Goal: Task Accomplishment & Management: Manage account settings

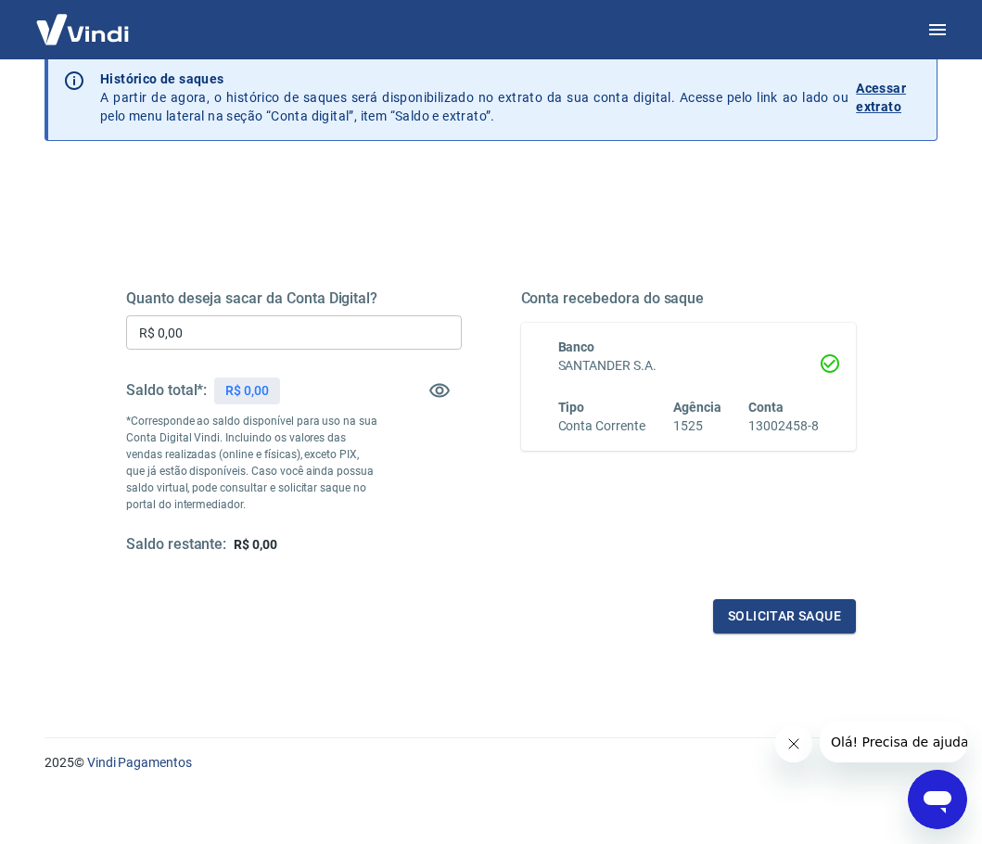
scroll to position [90, 0]
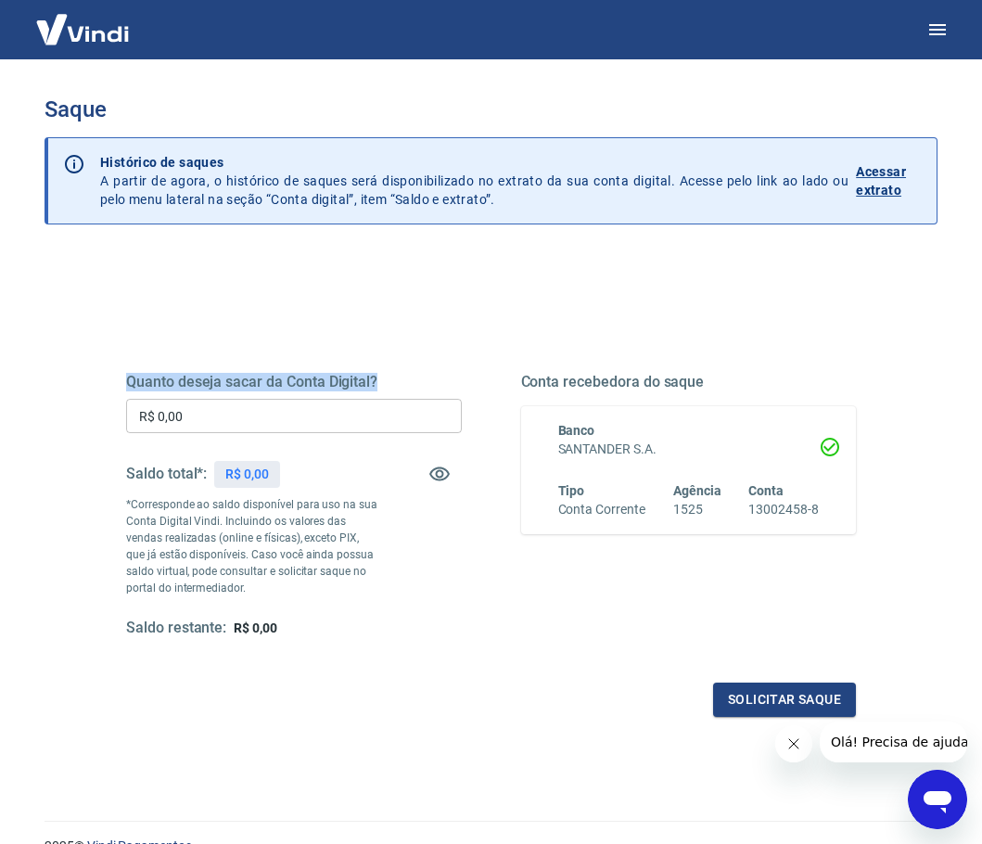
drag, startPoint x: 127, startPoint y: 384, endPoint x: 450, endPoint y: 383, distance: 322.7
click at [450, 383] on h5 "Quanto deseja sacar da Conta Digital?" at bounding box center [294, 382] width 336 height 19
click at [198, 428] on input "R$ 0,00" at bounding box center [294, 416] width 336 height 34
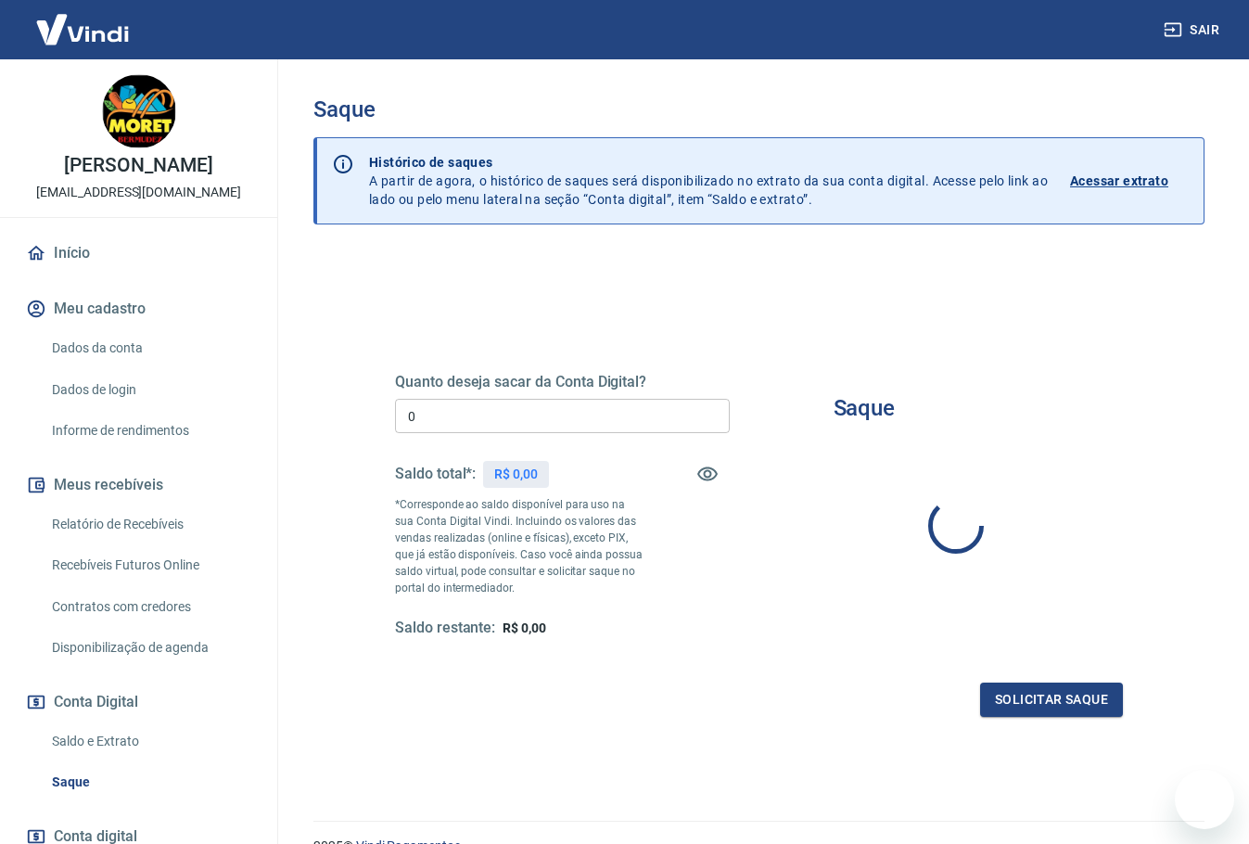
type input "R$ 0,00"
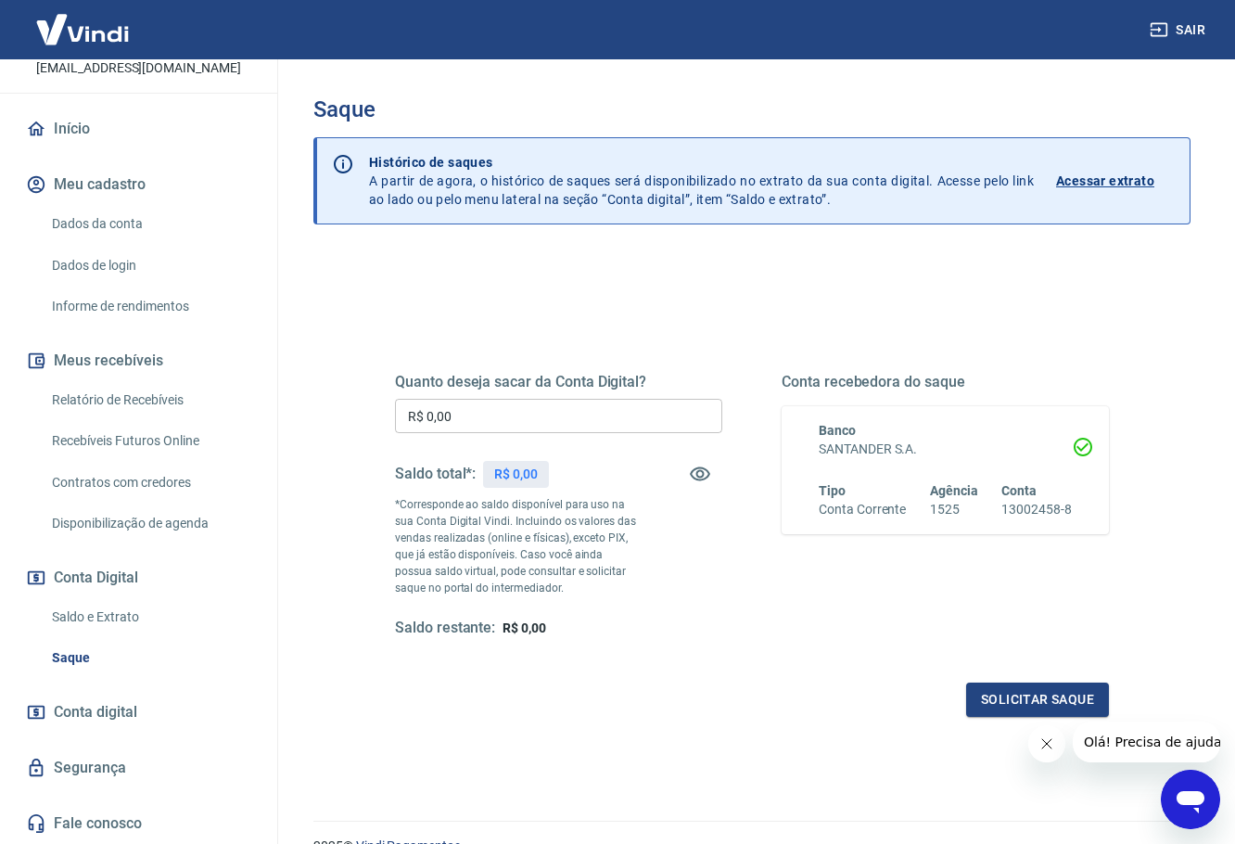
scroll to position [144, 0]
click at [155, 441] on link "Recebíveis Futuros Online" at bounding box center [150, 441] width 211 height 38
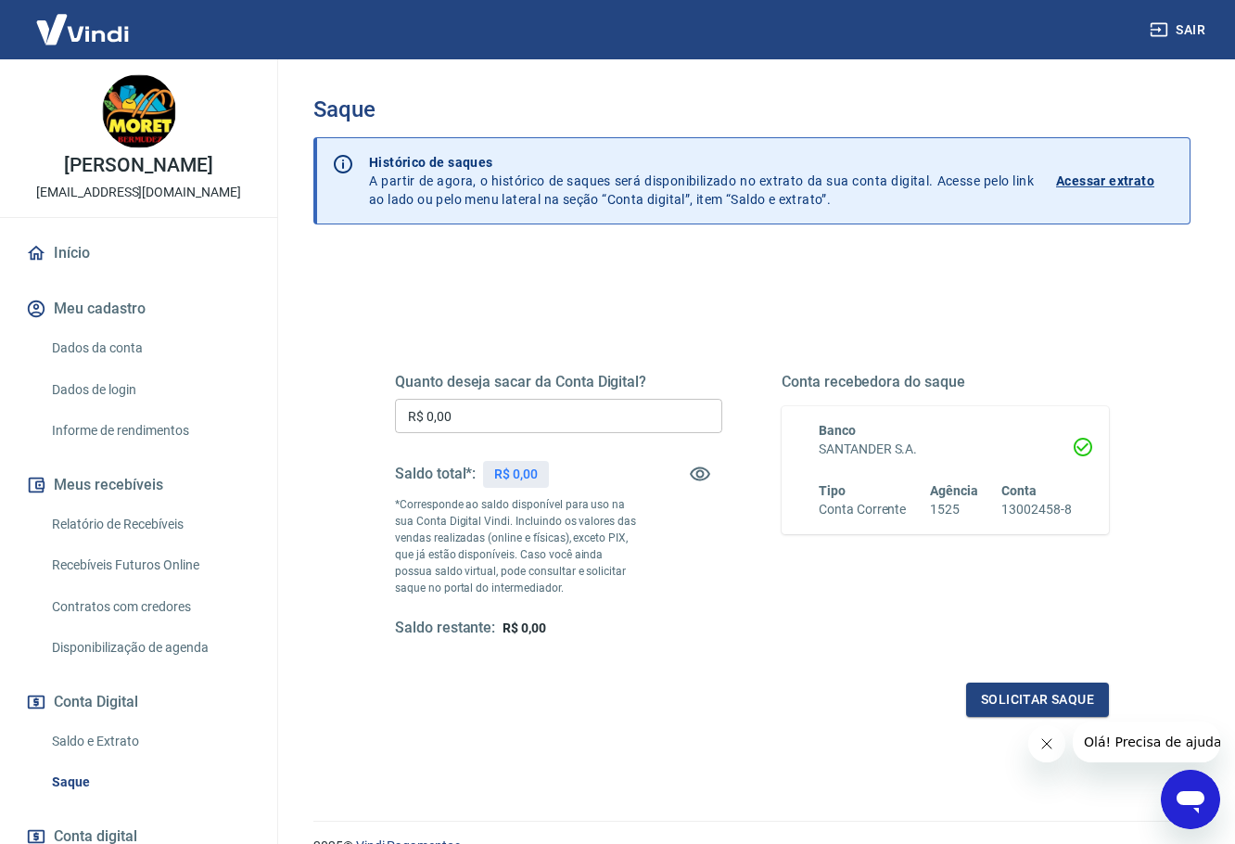
drag, startPoint x: 18, startPoint y: 166, endPoint x: 276, endPoint y: 201, distance: 261.1
click at [276, 201] on div "[PERSON_NAME] [EMAIL_ADDRESS][DOMAIN_NAME] Início Meu cadastro Dados da conta D…" at bounding box center [139, 451] width 278 height 785
click at [221, 202] on p "[EMAIL_ADDRESS][DOMAIN_NAME]" at bounding box center [138, 192] width 205 height 19
click at [1049, 745] on icon "Fechar mensagem da empresa" at bounding box center [1046, 743] width 15 height 15
click at [144, 542] on link "Relatório de Recebíveis" at bounding box center [150, 524] width 211 height 38
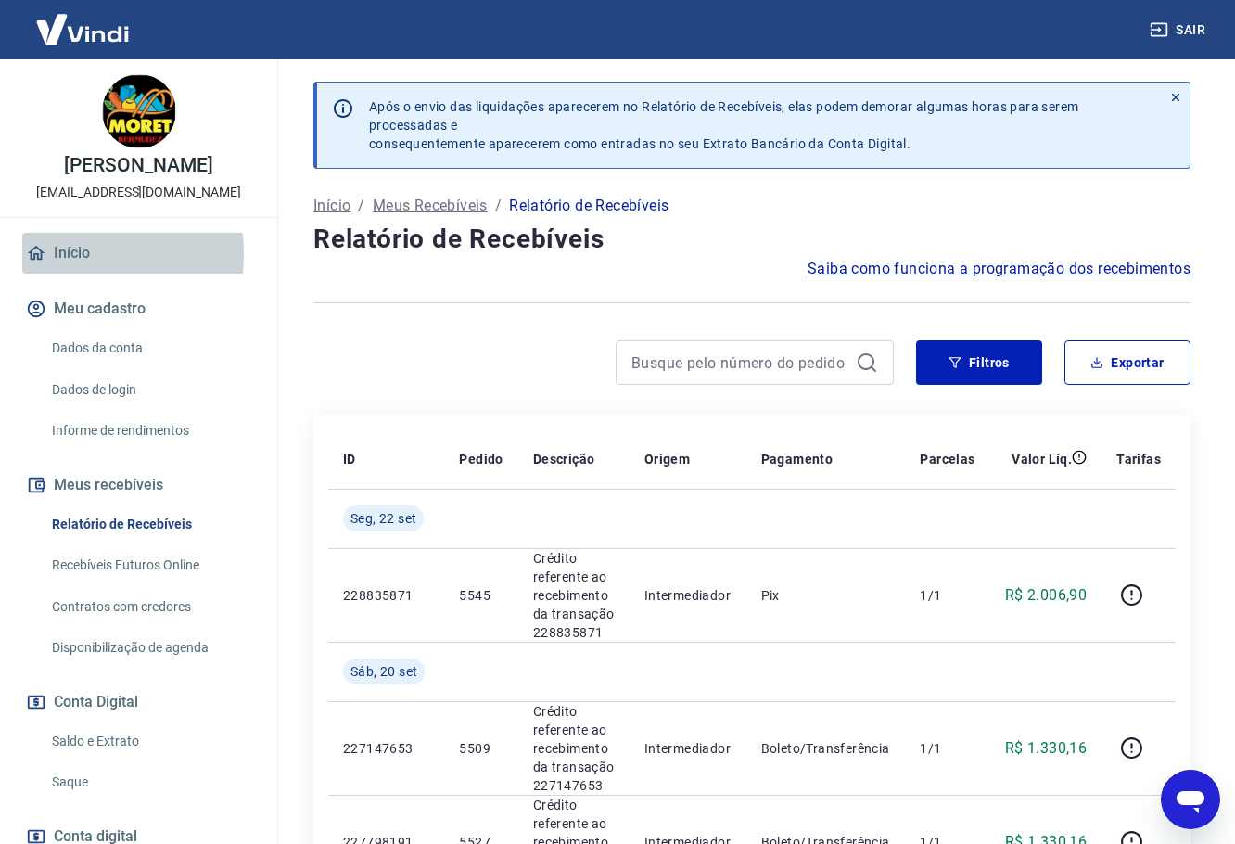
click at [66, 274] on link "Início" at bounding box center [138, 253] width 233 height 41
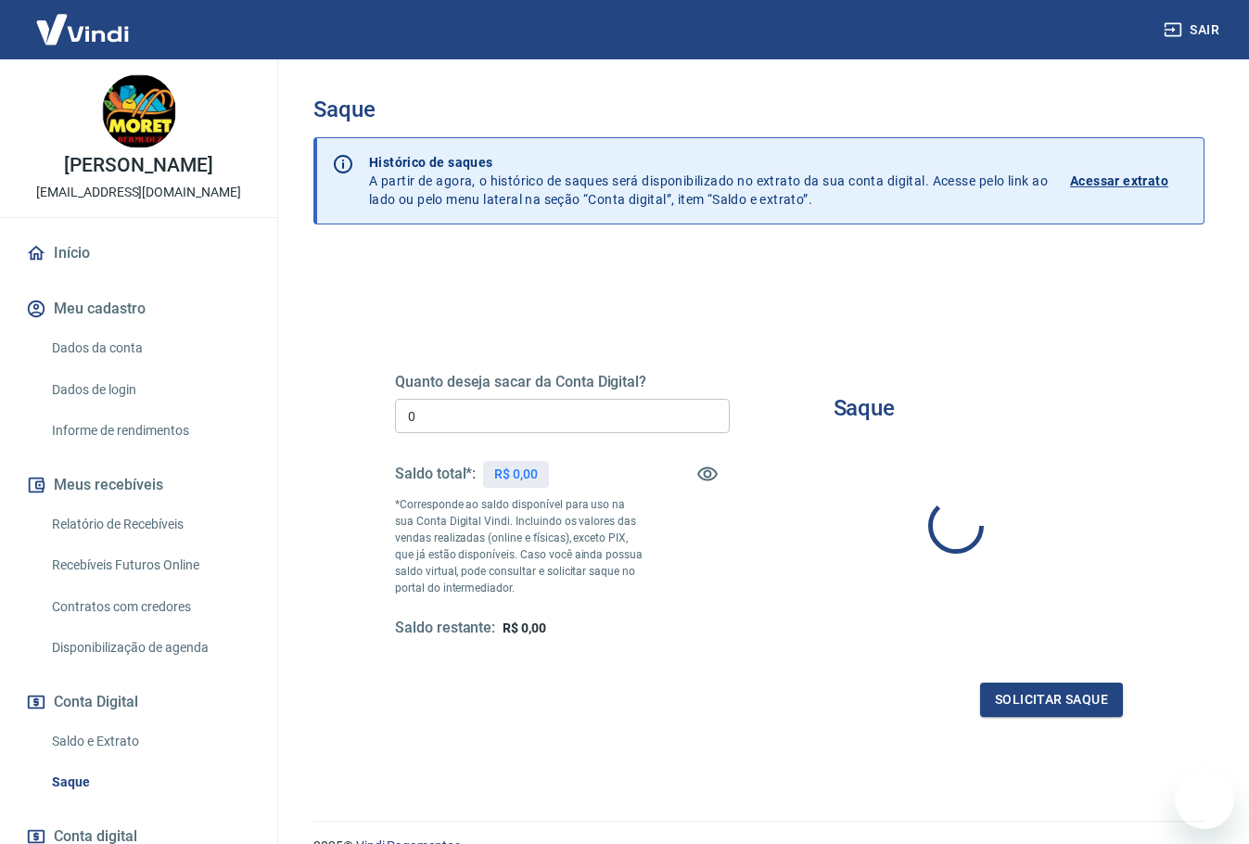
type input "R$ 0,00"
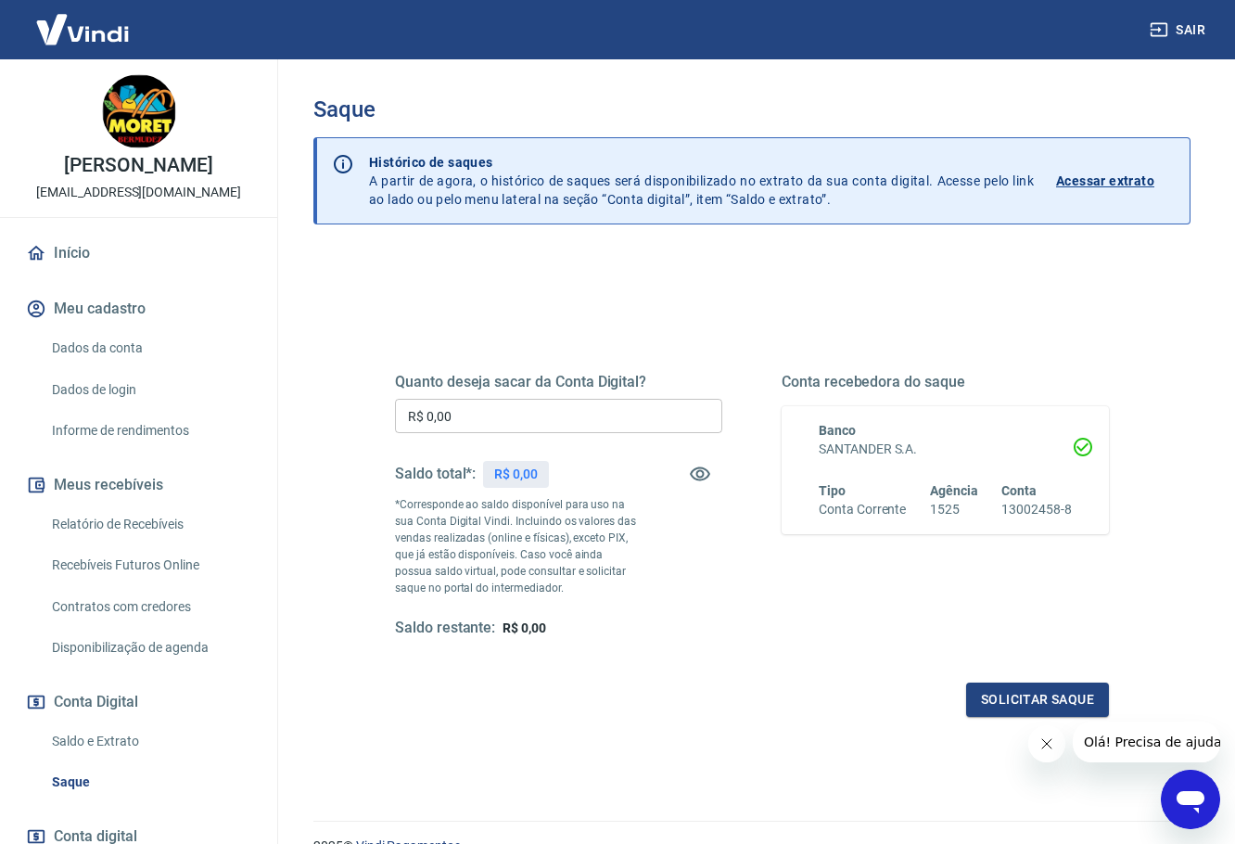
scroll to position [93, 0]
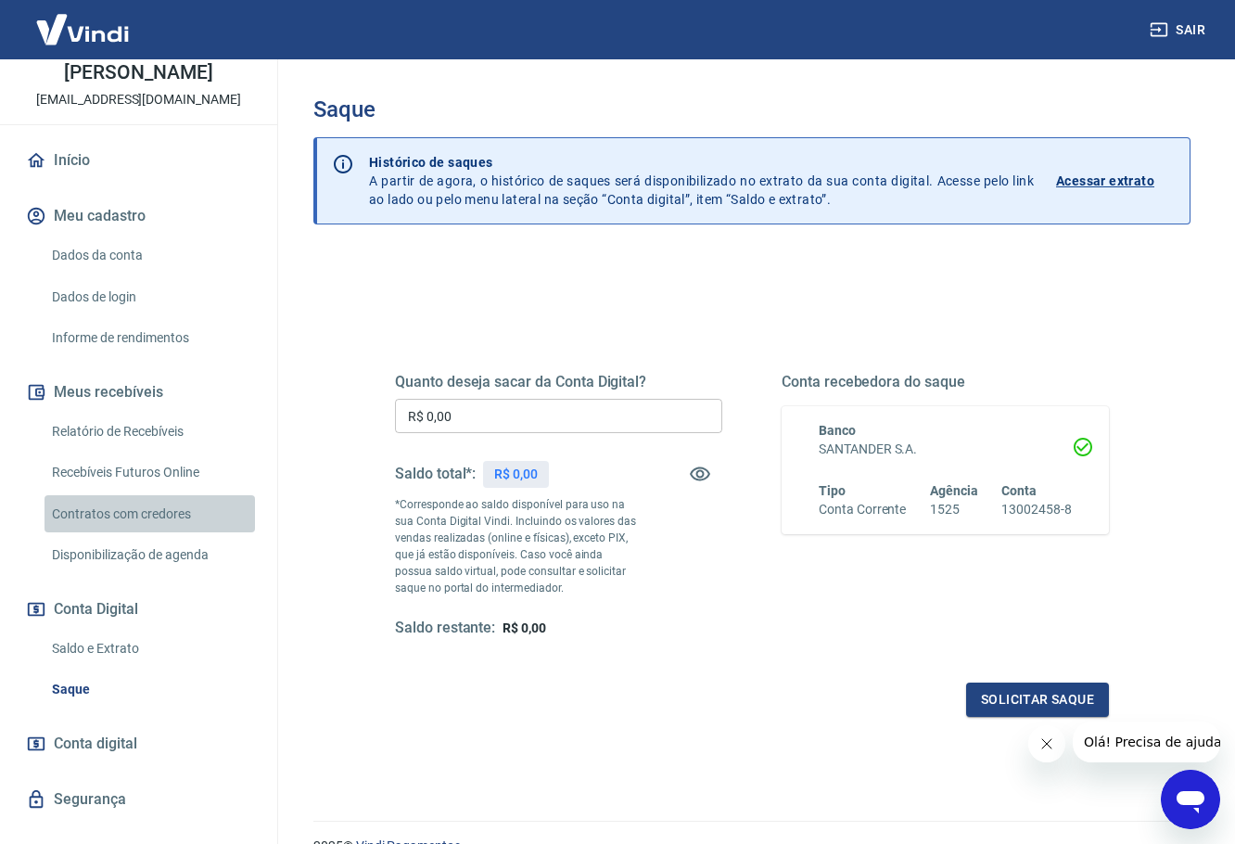
click at [150, 533] on link "Contratos com credores" at bounding box center [150, 514] width 211 height 38
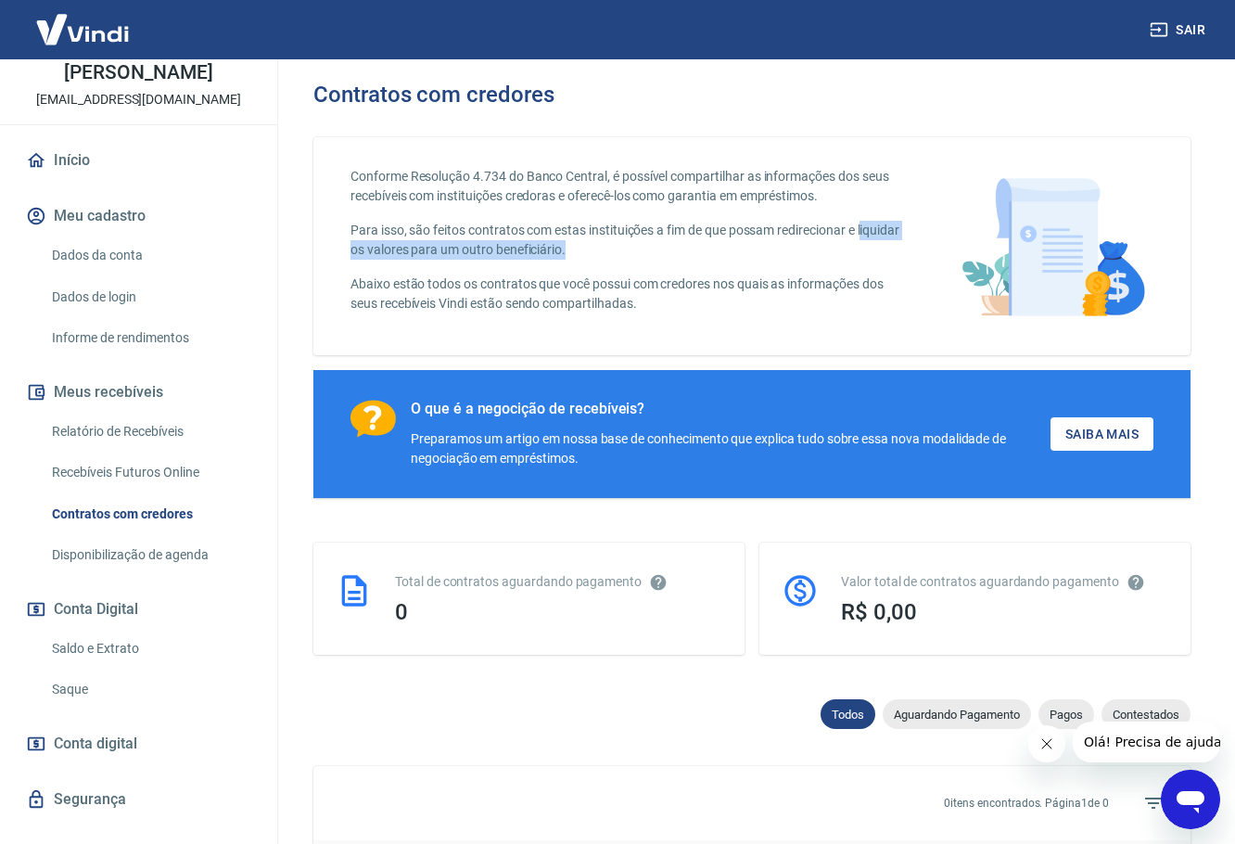
drag, startPoint x: 356, startPoint y: 250, endPoint x: 636, endPoint y: 249, distance: 280.1
click at [636, 249] on p "Para isso, são feitos contratos com estas instituições a fim de que possam redi…" at bounding box center [632, 240] width 562 height 39
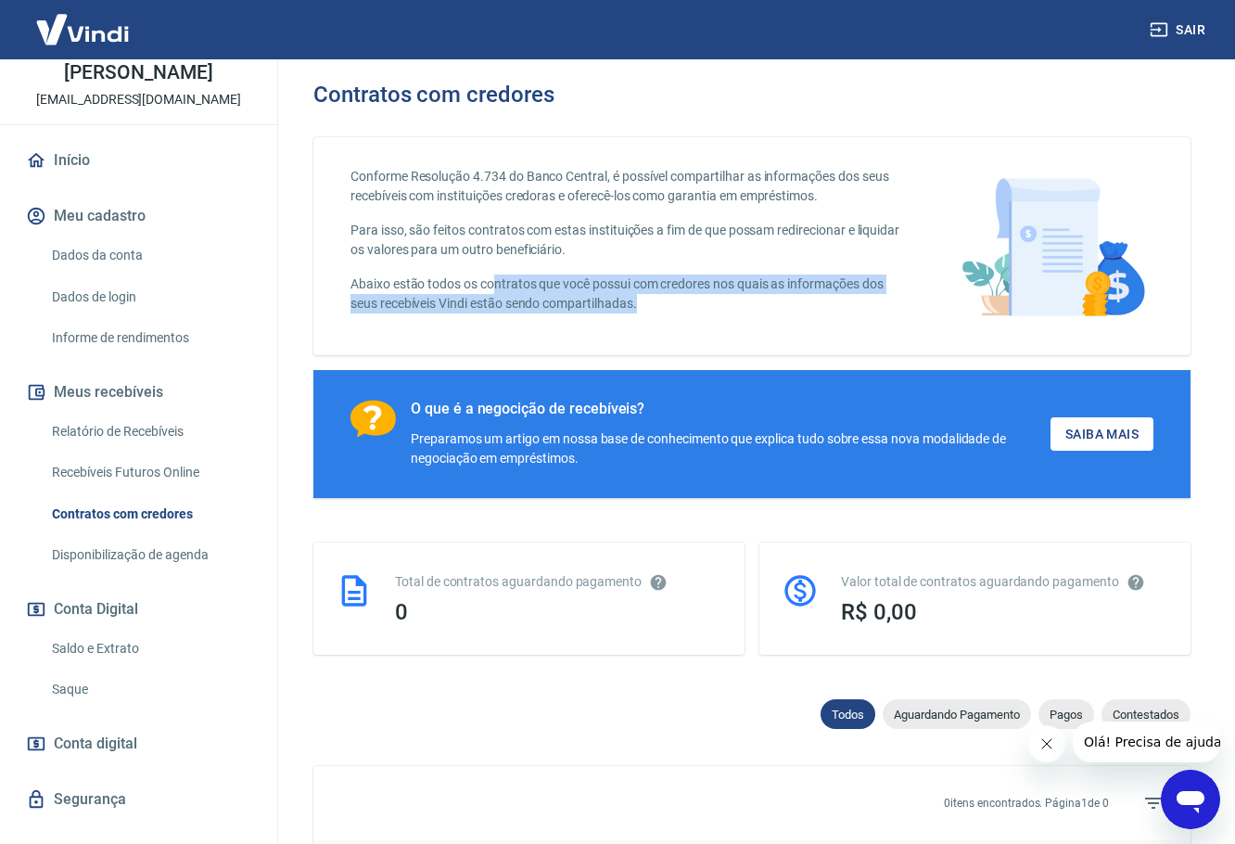
drag, startPoint x: 575, startPoint y: 290, endPoint x: 684, endPoint y: 302, distance: 110.1
click at [684, 302] on p "Abaixo estão todos os contratos que você possui com credores nos quais as infor…" at bounding box center [632, 293] width 562 height 39
click at [685, 302] on p "Abaixo estão todos os contratos que você possui com credores nos quais as infor…" at bounding box center [632, 293] width 562 height 39
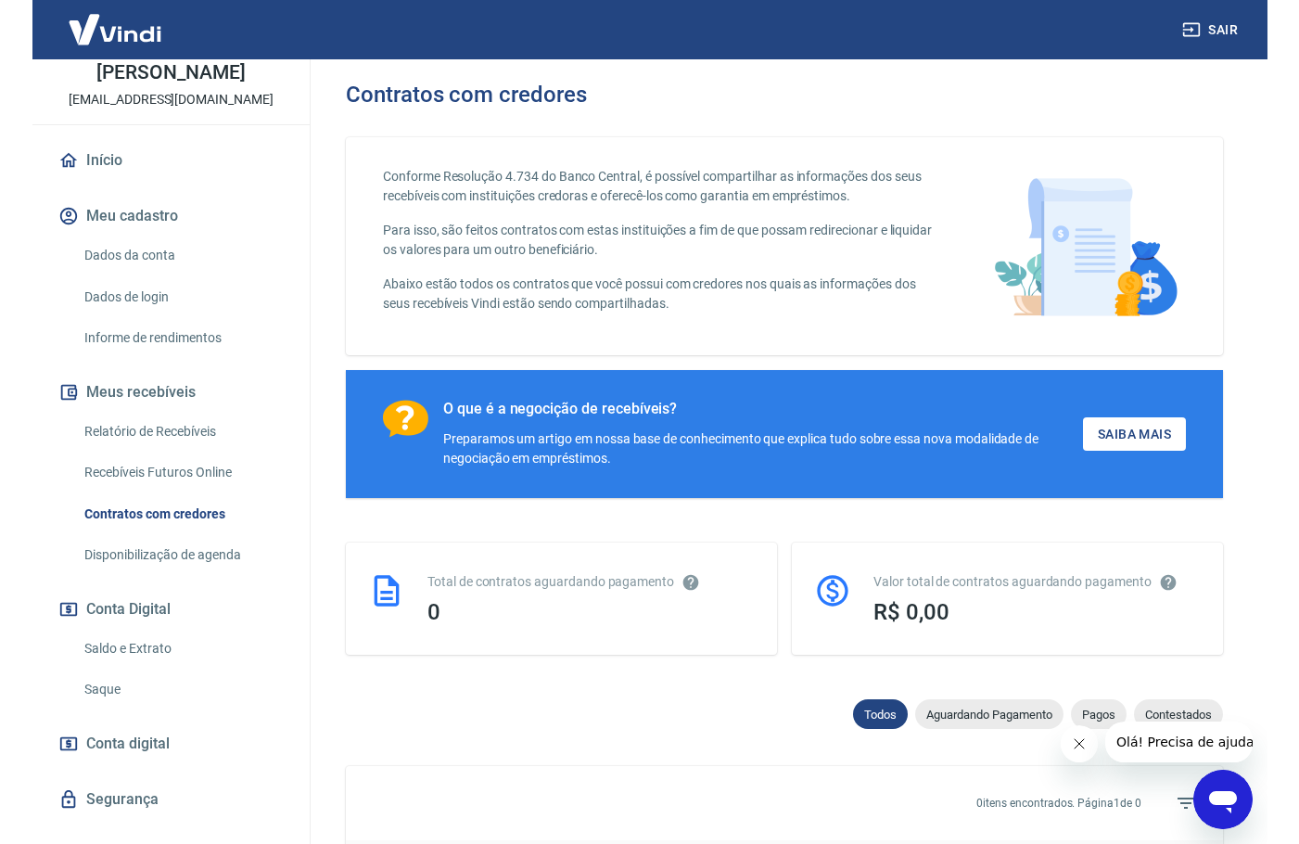
scroll to position [93, 0]
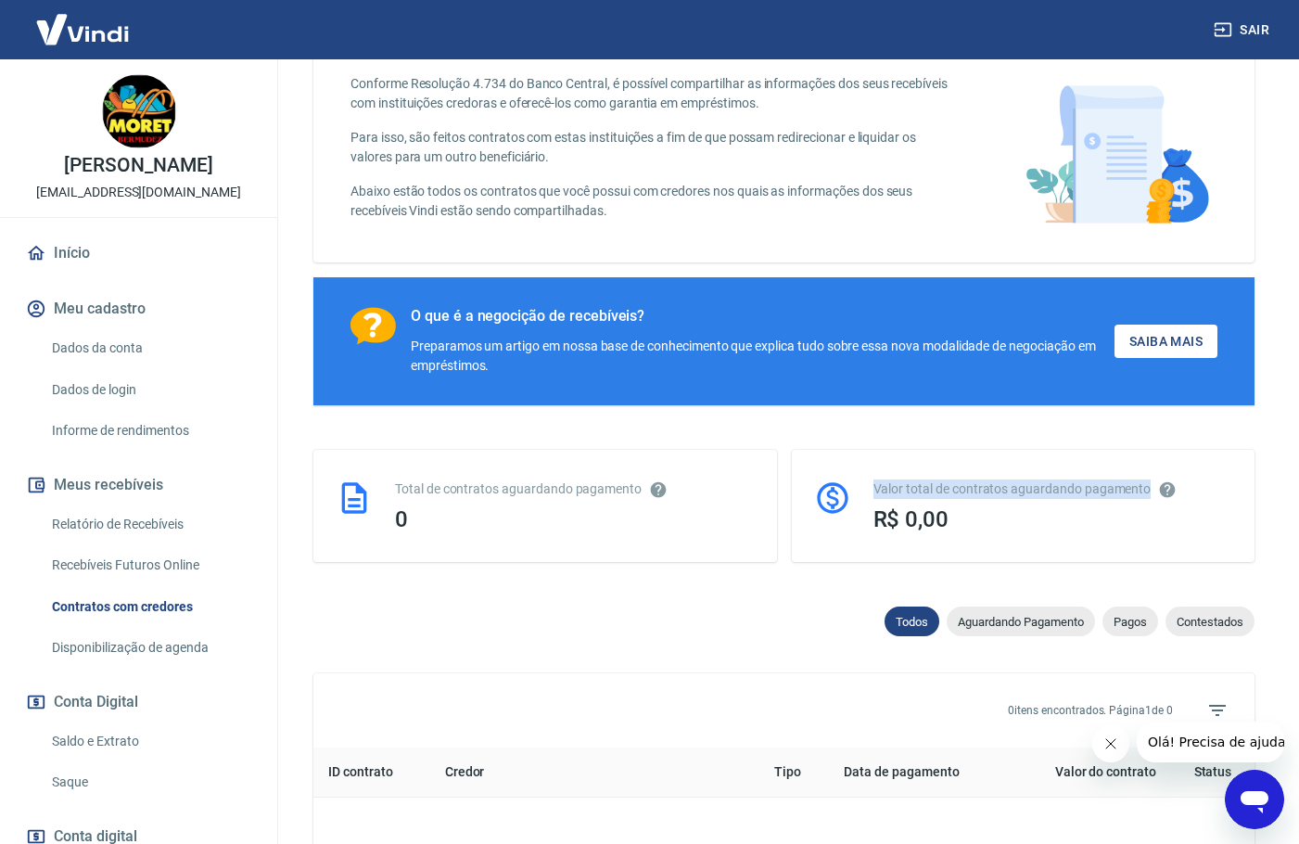
drag, startPoint x: 874, startPoint y: 484, endPoint x: 1155, endPoint y: 485, distance: 281.0
click at [1155, 485] on div "Valor total de contratos aguardando pagamento" at bounding box center [1054, 488] width 360 height 19
click at [1099, 529] on h3 "R$ 0,00" at bounding box center [1054, 519] width 360 height 26
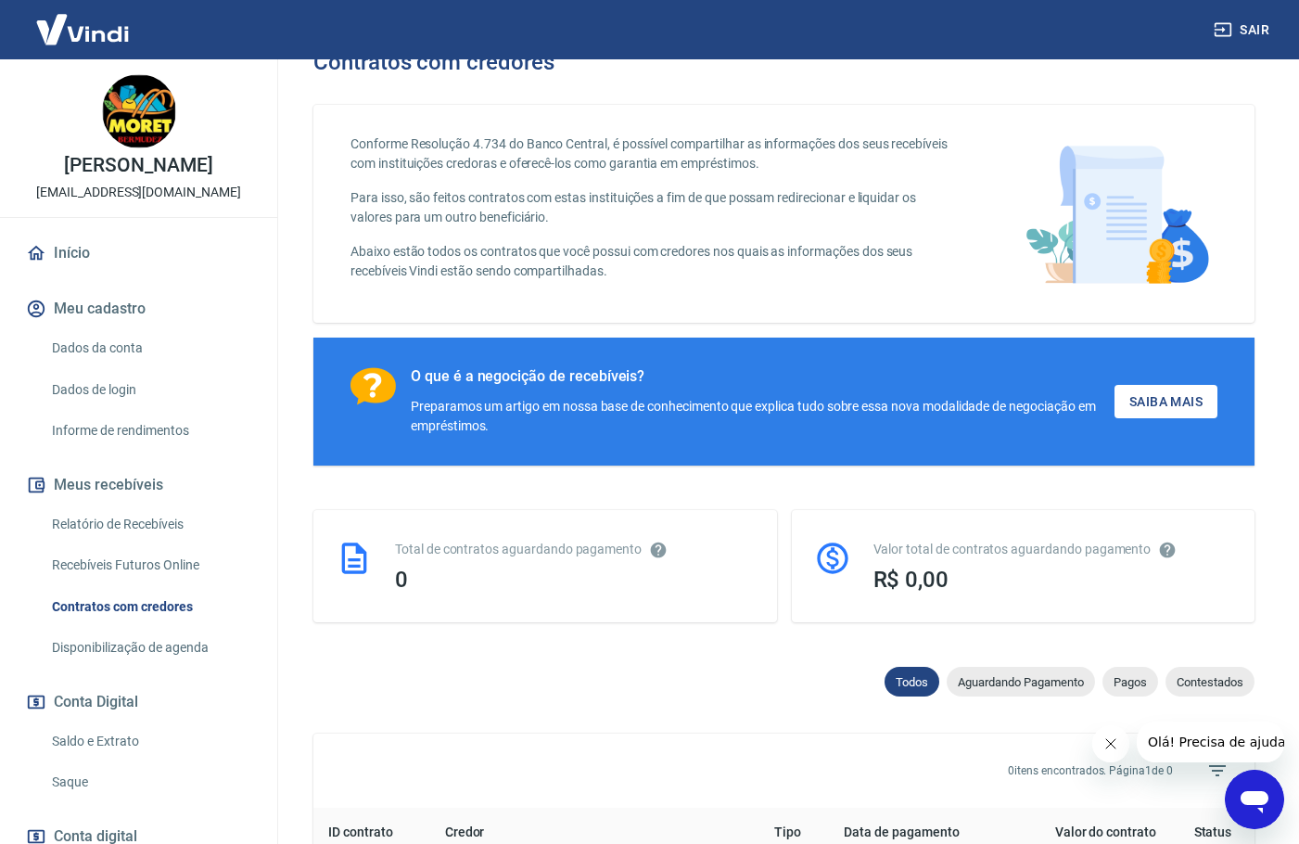
scroll to position [0, 0]
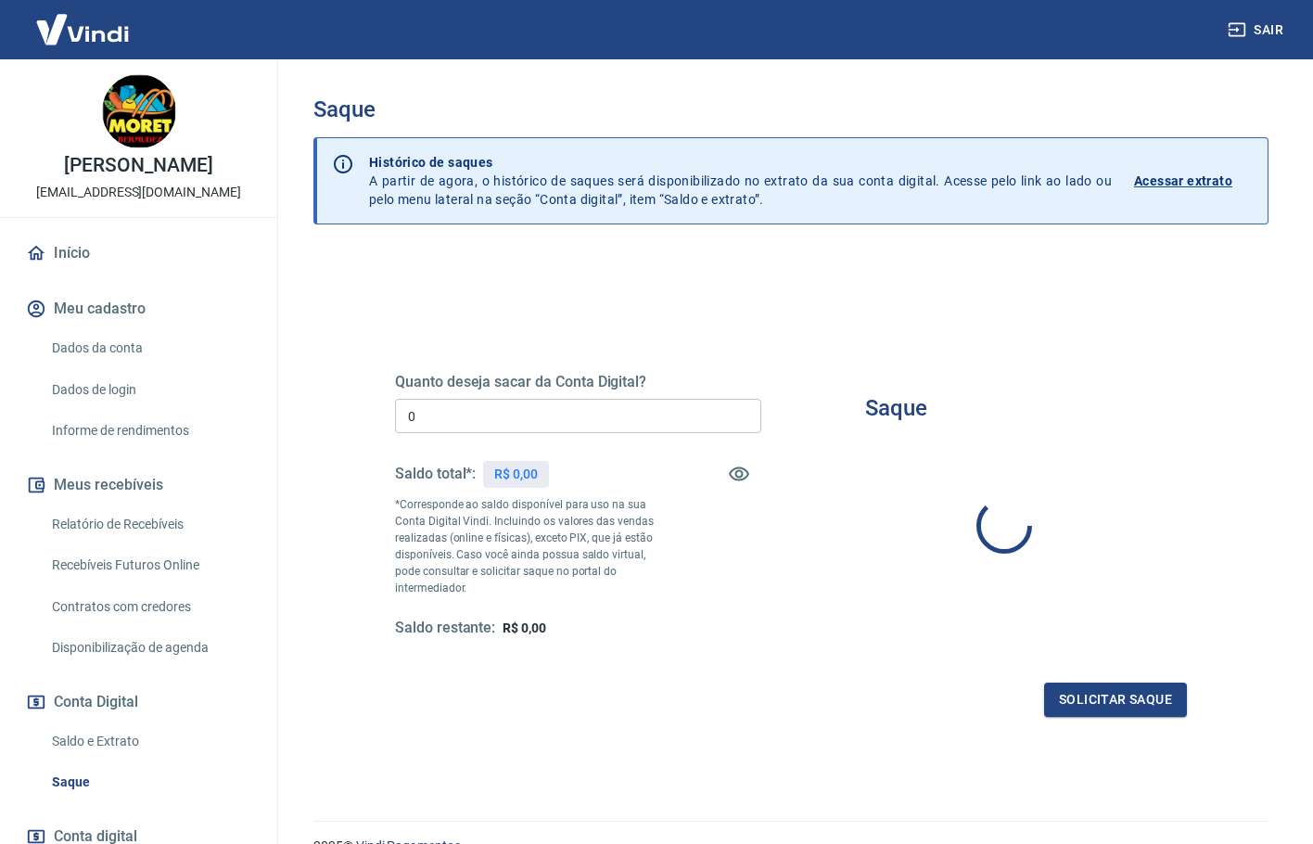
type input "R$ 0,00"
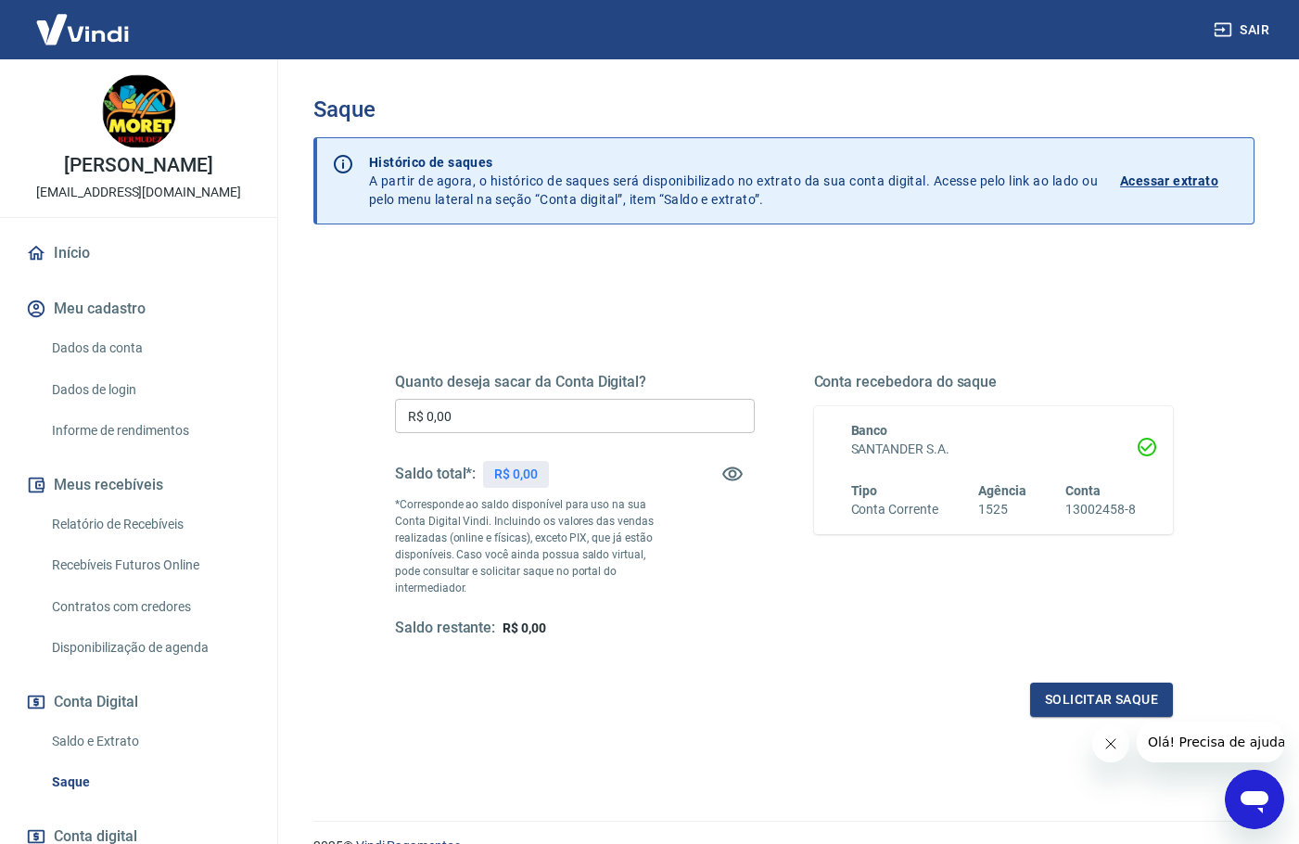
click at [691, 268] on div "Quanto deseja sacar da Conta Digital? R$ 0,00 ​ Saldo total*: R$ 0,00 *Correspo…" at bounding box center [783, 594] width 941 height 680
